Goal: Task Accomplishment & Management: Complete application form

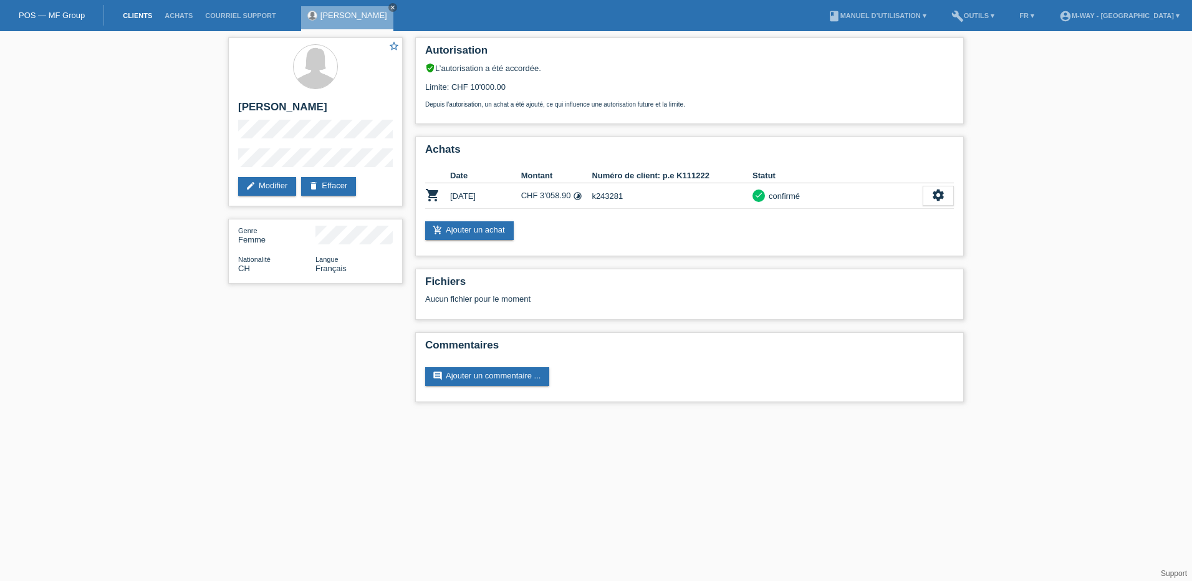
click at [140, 19] on link "Clients" at bounding box center [138, 15] width 42 height 7
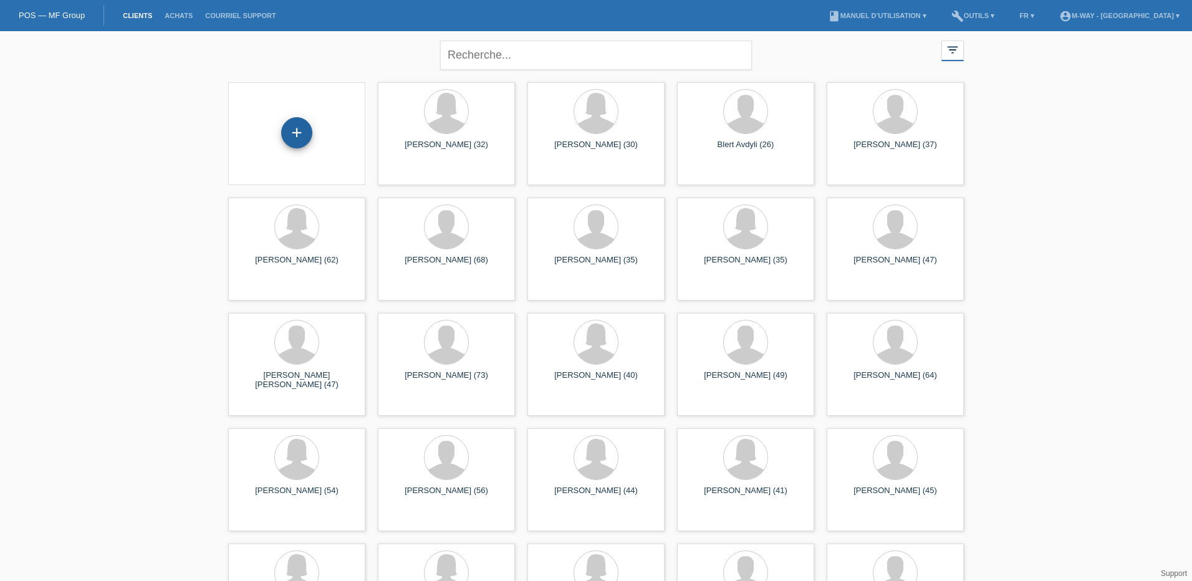
click at [295, 135] on div "+" at bounding box center [296, 132] width 31 height 31
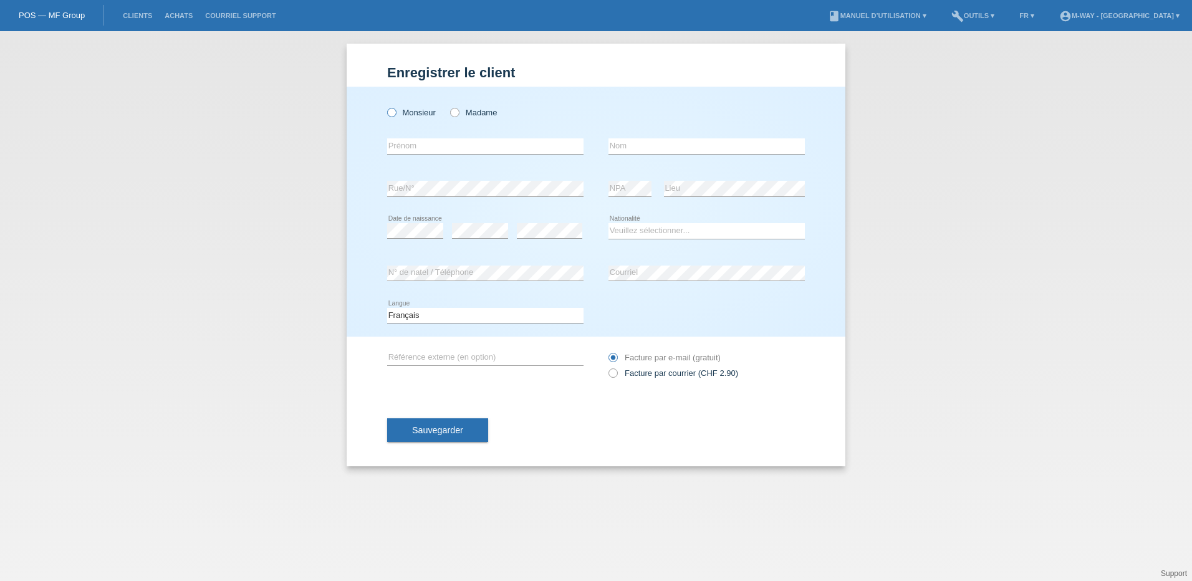
click at [385, 106] on icon at bounding box center [385, 106] width 0 height 0
click at [395, 115] on input "Monsieur" at bounding box center [391, 112] width 8 height 8
radio input "true"
click at [429, 148] on input "text" at bounding box center [485, 146] width 196 height 16
type input "Edon"
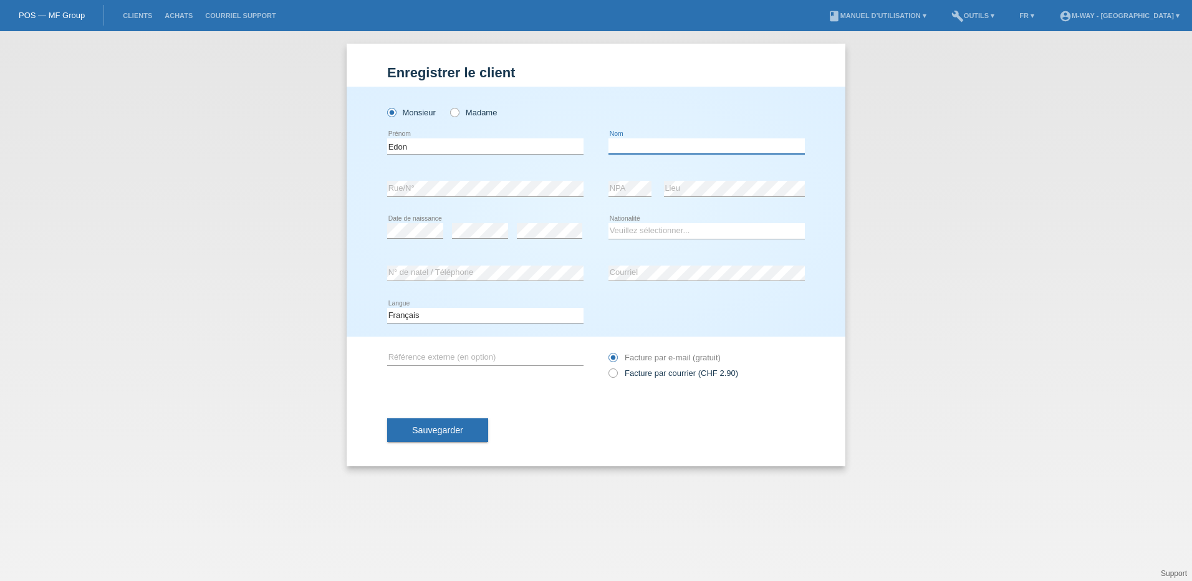
click at [658, 145] on input "text" at bounding box center [706, 146] width 196 height 16
type input "Stolliqi"
click at [669, 229] on select "Veuillez sélectionner... Suisse Allemagne Autriche Liechtenstein ------------ A…" at bounding box center [706, 230] width 196 height 15
select select "CH"
click at [608, 223] on select "Veuillez sélectionner... Suisse Allemagne Autriche Liechtenstein ------------ A…" at bounding box center [706, 230] width 196 height 15
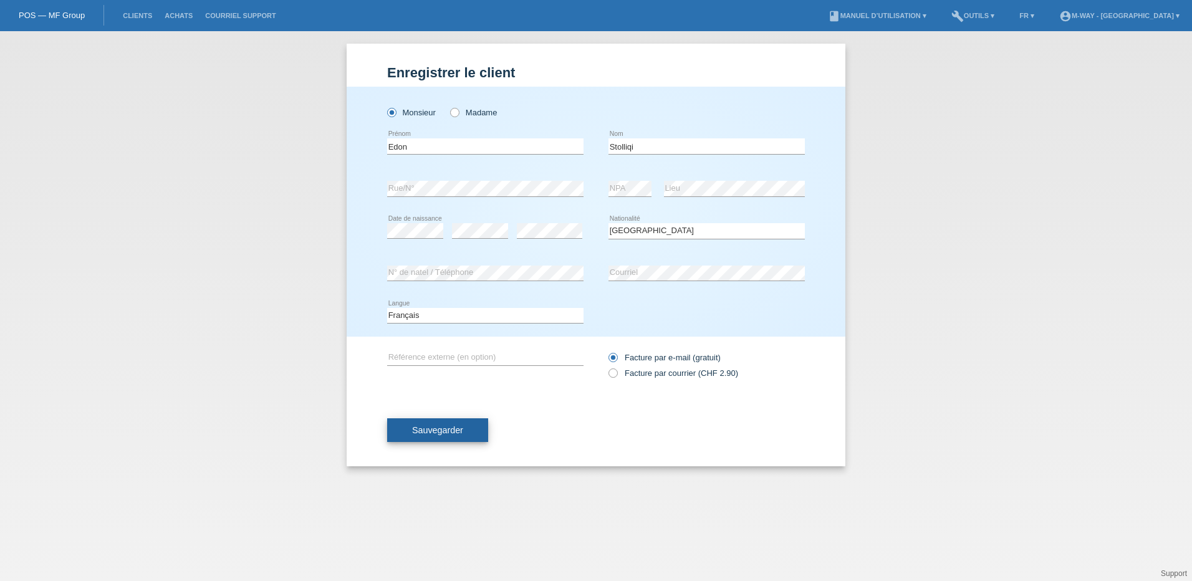
click at [451, 426] on span "Sauvegarder" at bounding box center [437, 430] width 51 height 10
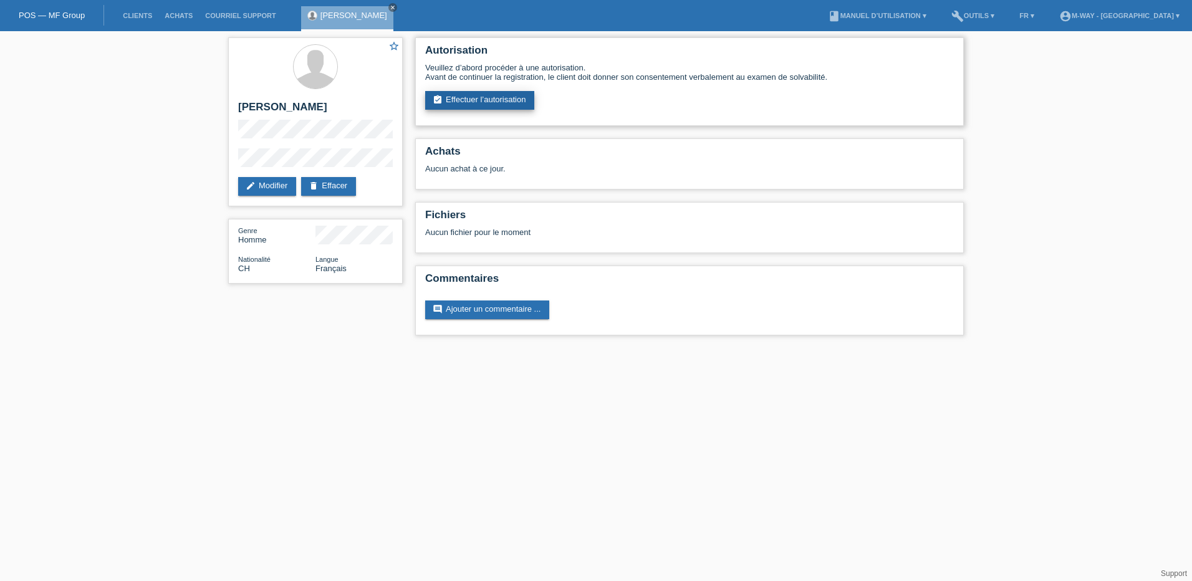
click at [484, 102] on link "assignment_turned_in Effectuer l’autorisation" at bounding box center [479, 100] width 109 height 19
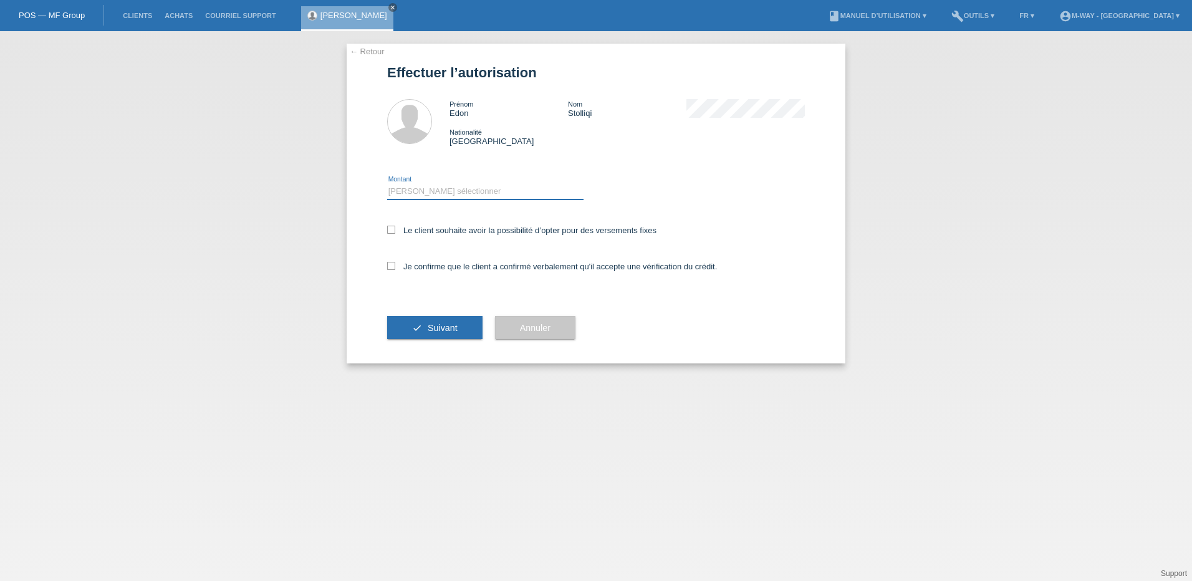
click at [408, 185] on select "Veuillez sélectionner CHF 1.00 - CHF 499.00 CHF 500.00 - CHF 1'999.00 CHF 2'000…" at bounding box center [485, 191] width 196 height 15
select select "3"
click at [387, 184] on select "Veuillez sélectionner CHF 1.00 - CHF 499.00 CHF 500.00 - CHF 1'999.00 CHF 2'000…" at bounding box center [485, 191] width 196 height 15
click at [391, 231] on icon at bounding box center [391, 230] width 8 height 8
click at [391, 231] on input "Le client souhaite avoir la possibilité d’opter pour des versements fixes" at bounding box center [391, 230] width 8 height 8
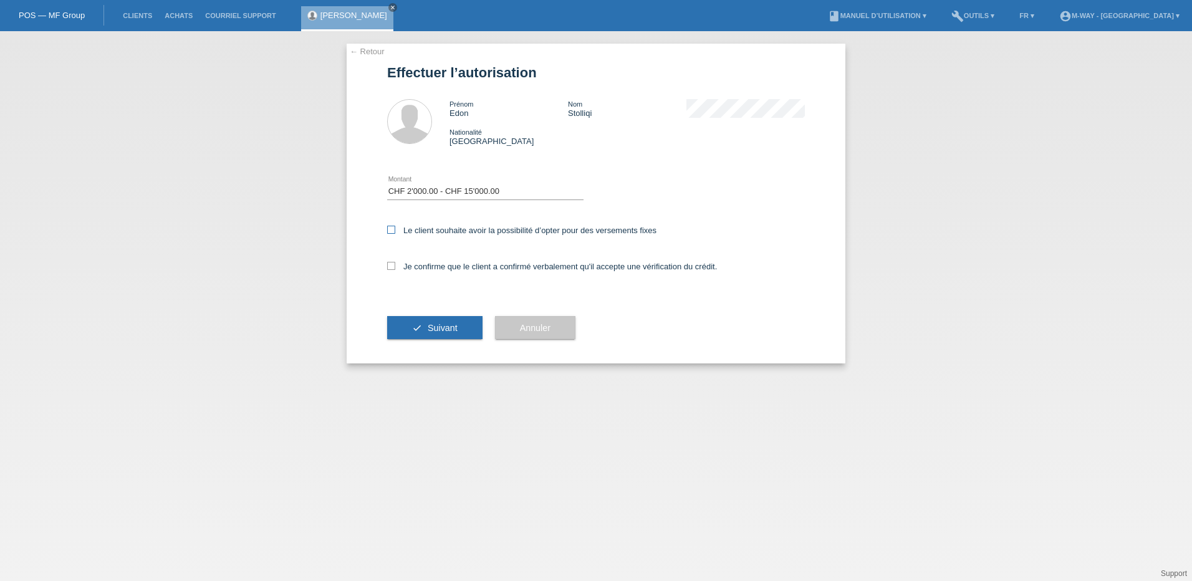
checkbox input "true"
click at [391, 267] on icon at bounding box center [391, 266] width 8 height 8
click at [391, 267] on input "Je confirme que le client a confirmé verbalement qu'il accepte une vérification…" at bounding box center [391, 266] width 8 height 8
checkbox input "true"
drag, startPoint x: 420, startPoint y: 321, endPoint x: 378, endPoint y: 294, distance: 50.2
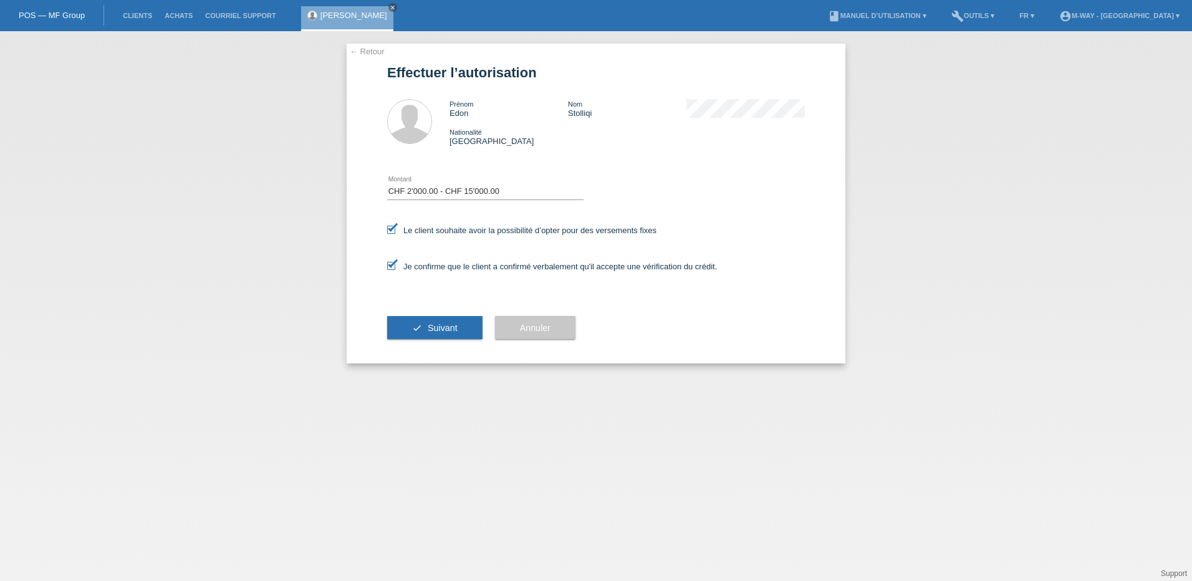
click at [421, 321] on button "check Suivant" at bounding box center [434, 328] width 95 height 24
